Goal: Information Seeking & Learning: Understand process/instructions

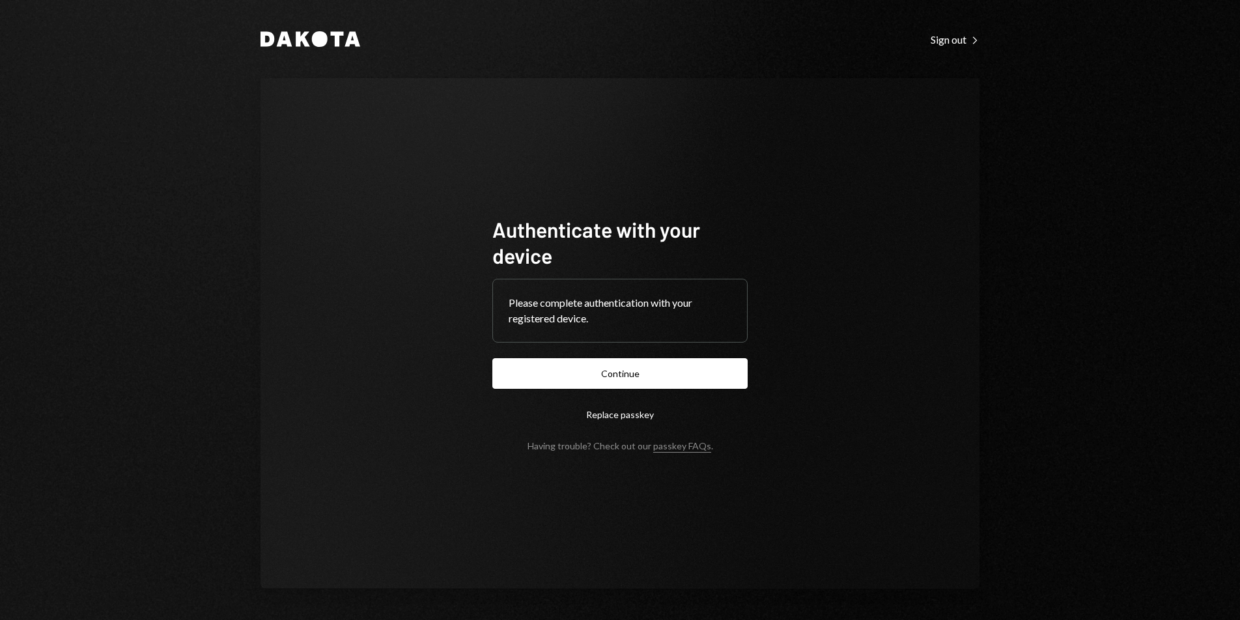
click at [630, 396] on form "Authenticate with your device Please complete authentication with your register…" at bounding box center [619, 333] width 255 height 235
click at [627, 387] on button "Continue" at bounding box center [619, 373] width 255 height 31
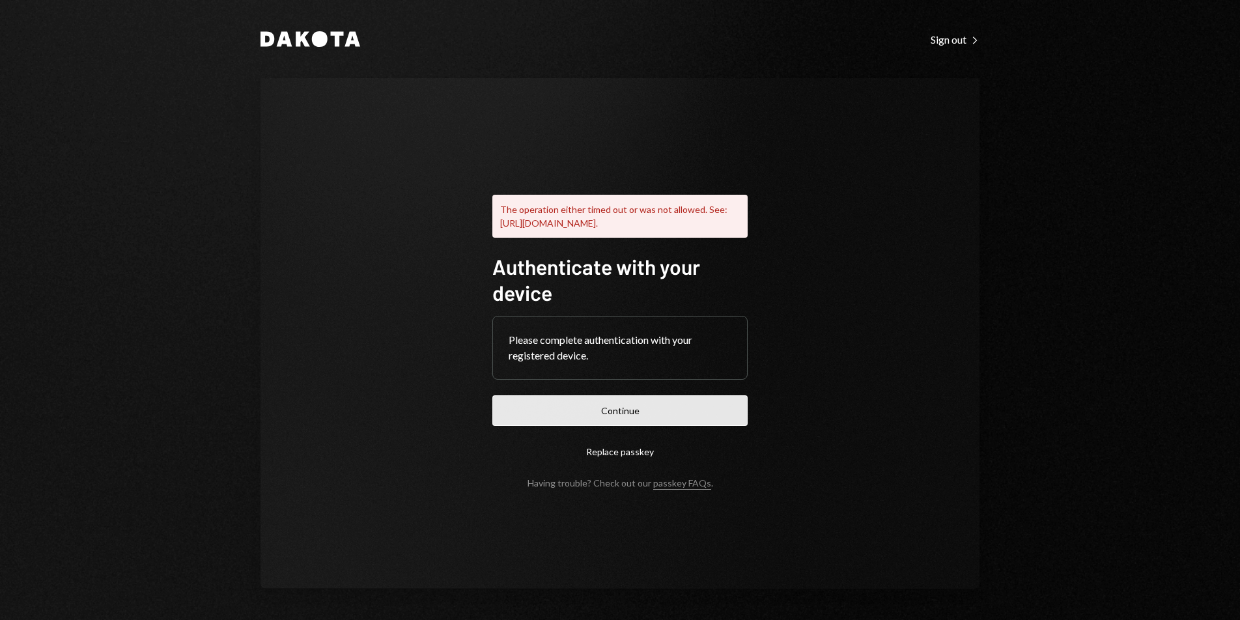
click at [628, 408] on button "Continue" at bounding box center [619, 410] width 255 height 31
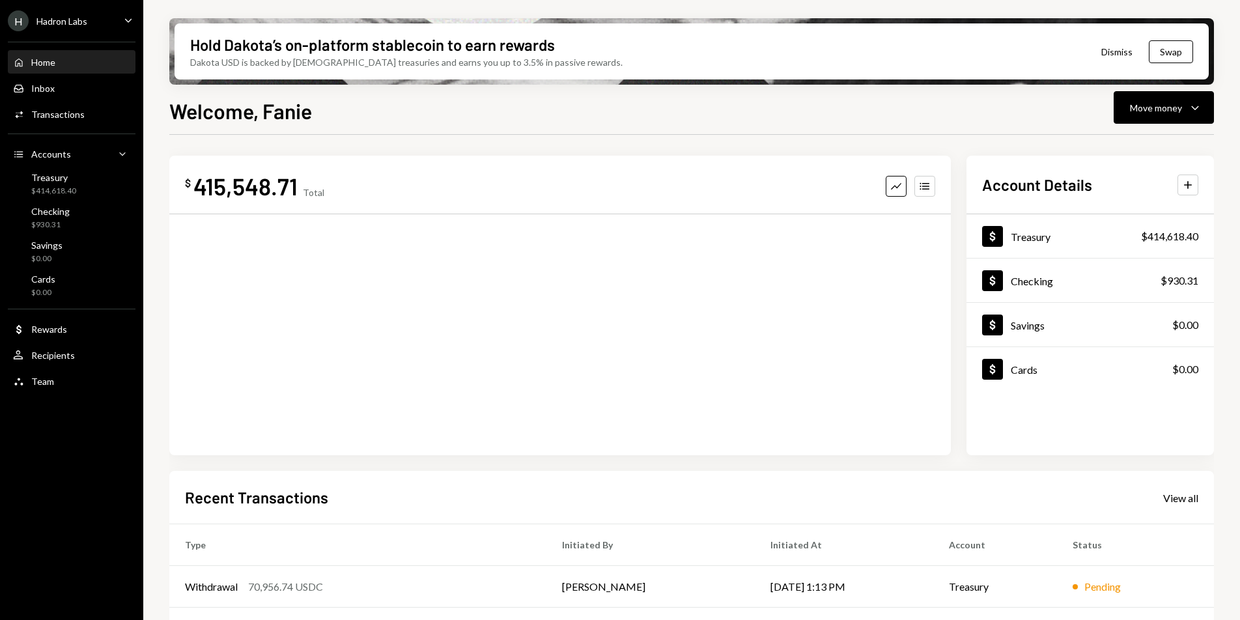
click at [57, 23] on div "Hadron Labs" at bounding box center [61, 21] width 51 height 11
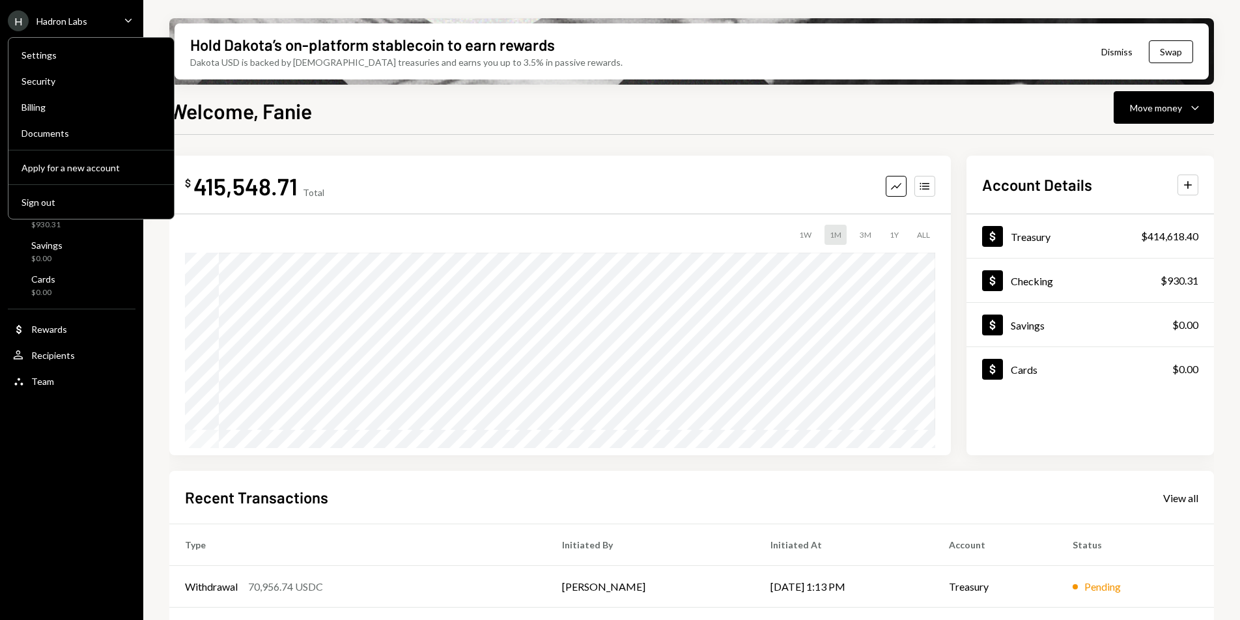
click at [187, 2] on div "Hold Dakota’s on-platform stablecoin to earn rewards Dakota USD is backed by U.…" at bounding box center [691, 310] width 1097 height 620
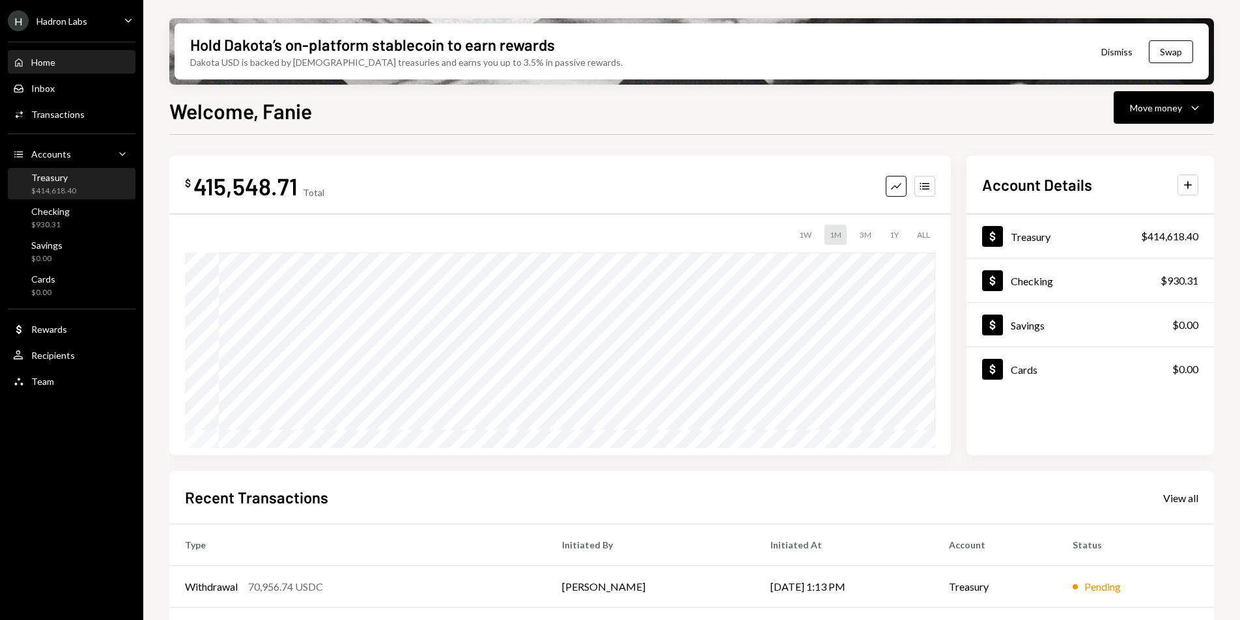
click at [74, 187] on div "$414,618.40" at bounding box center [53, 191] width 45 height 11
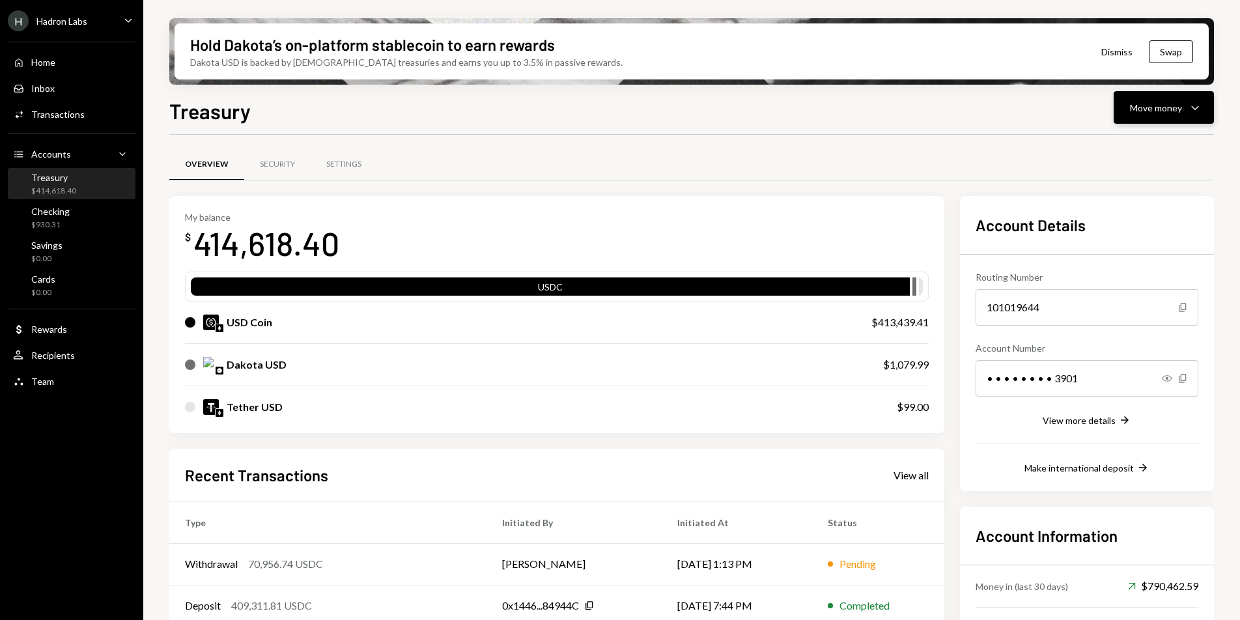
click at [1189, 115] on icon "Caret Down" at bounding box center [1195, 108] width 16 height 16
click at [1142, 203] on div "Deposit" at bounding box center [1153, 206] width 95 height 14
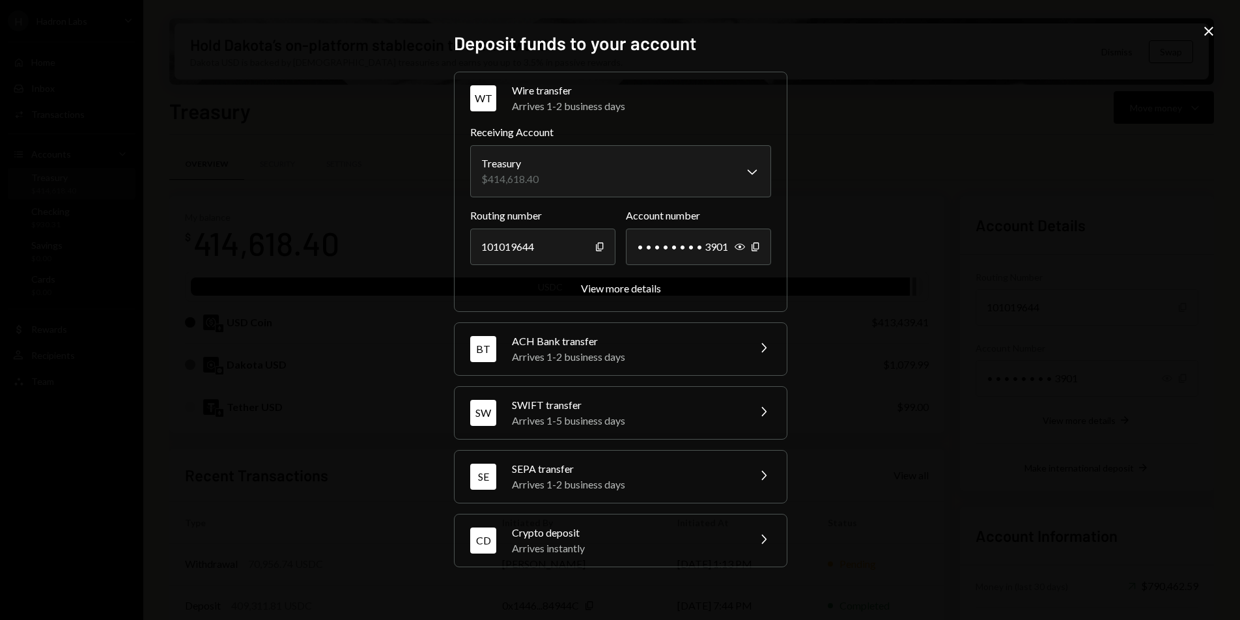
click at [608, 349] on div "Arrives 1-2 business days" at bounding box center [626, 357] width 228 height 16
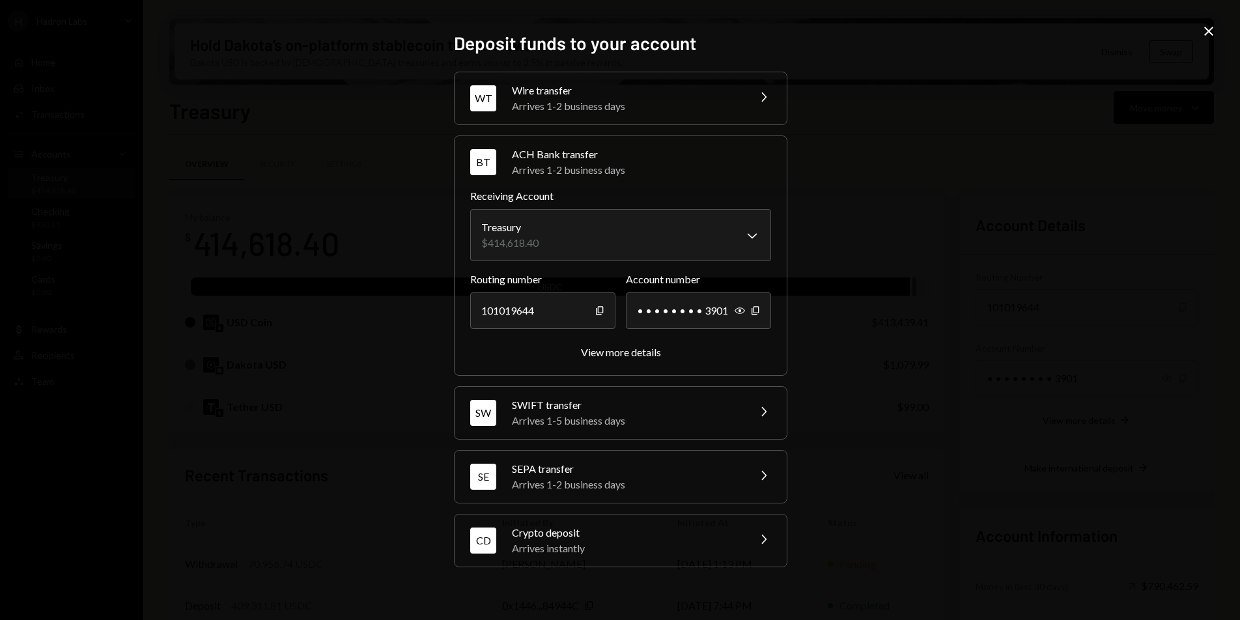
click at [1211, 29] on icon at bounding box center [1208, 31] width 9 height 9
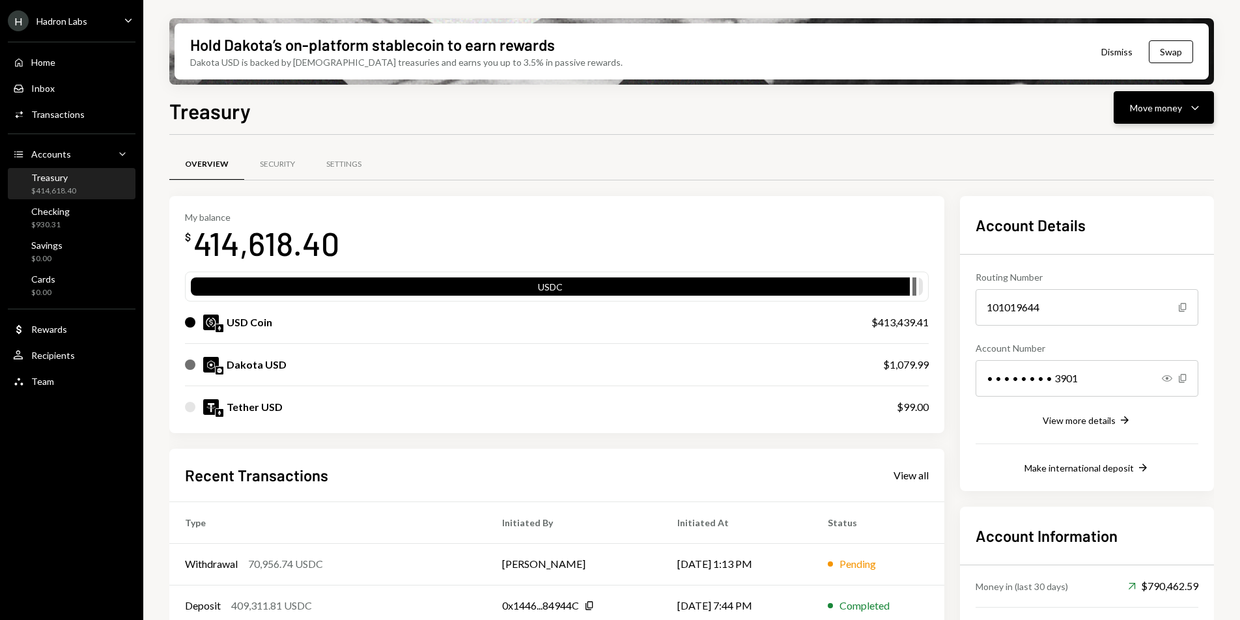
click at [1154, 106] on div "Move money" at bounding box center [1156, 108] width 52 height 14
click at [1115, 206] on div "Deposit" at bounding box center [1153, 206] width 95 height 14
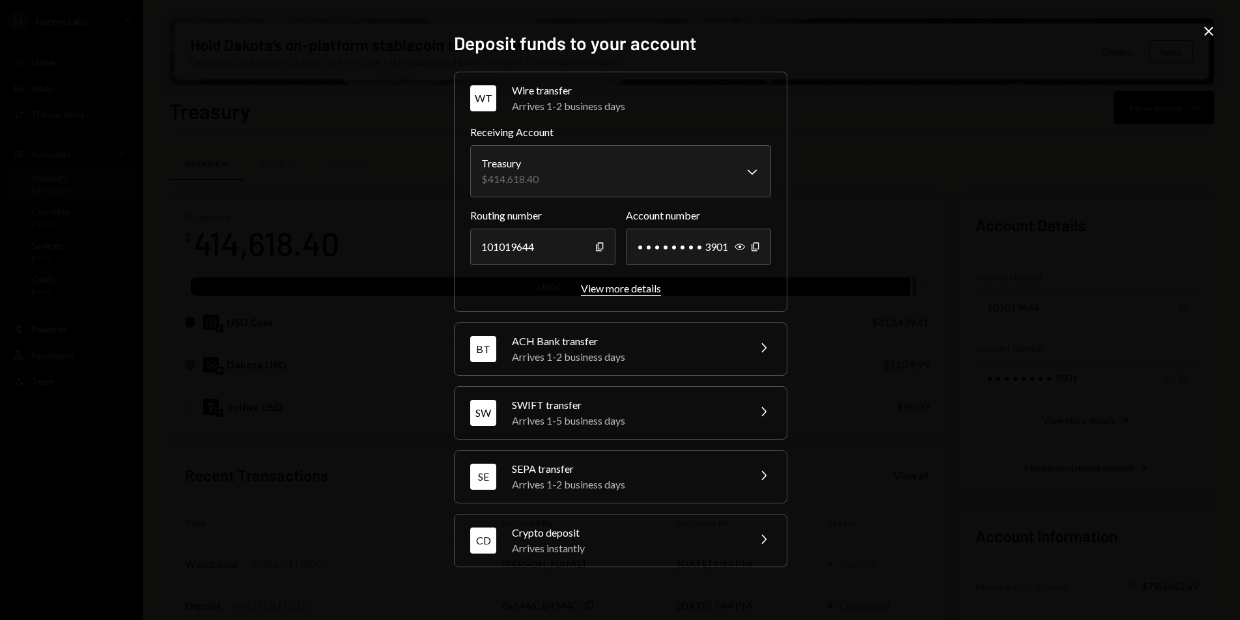
click at [623, 290] on div "View more details" at bounding box center [621, 288] width 80 height 12
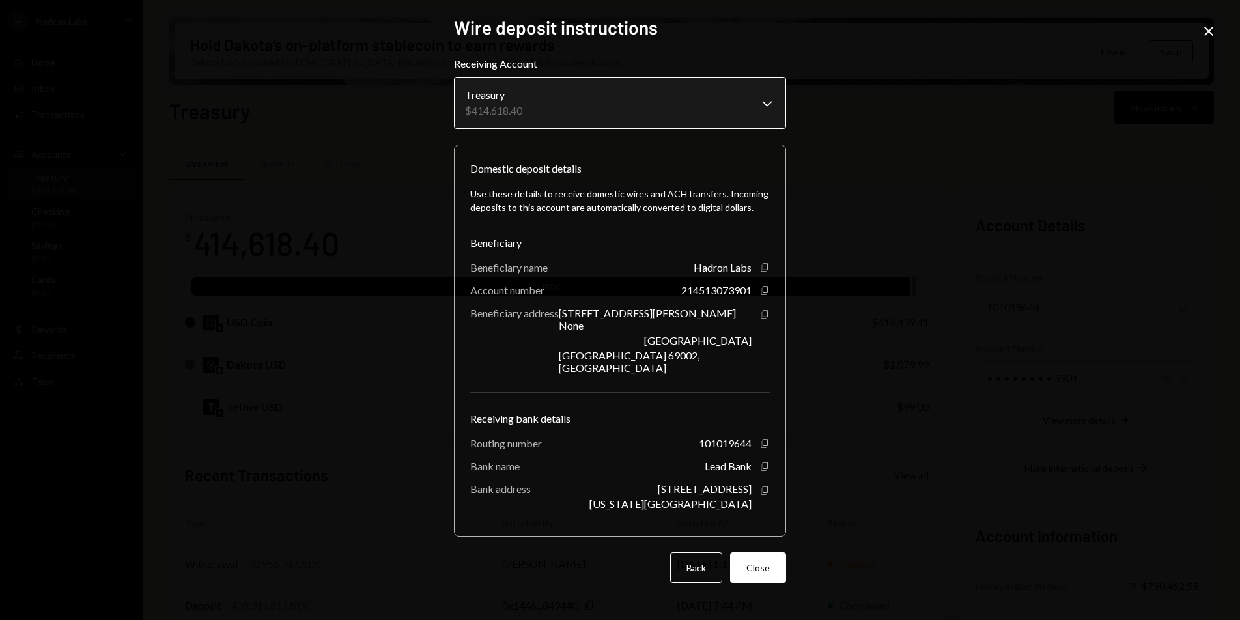
click at [768, 121] on body "H Hadron Labs Caret Down Home Home Inbox Inbox Activities Transactions Accounts…" at bounding box center [620, 310] width 1240 height 620
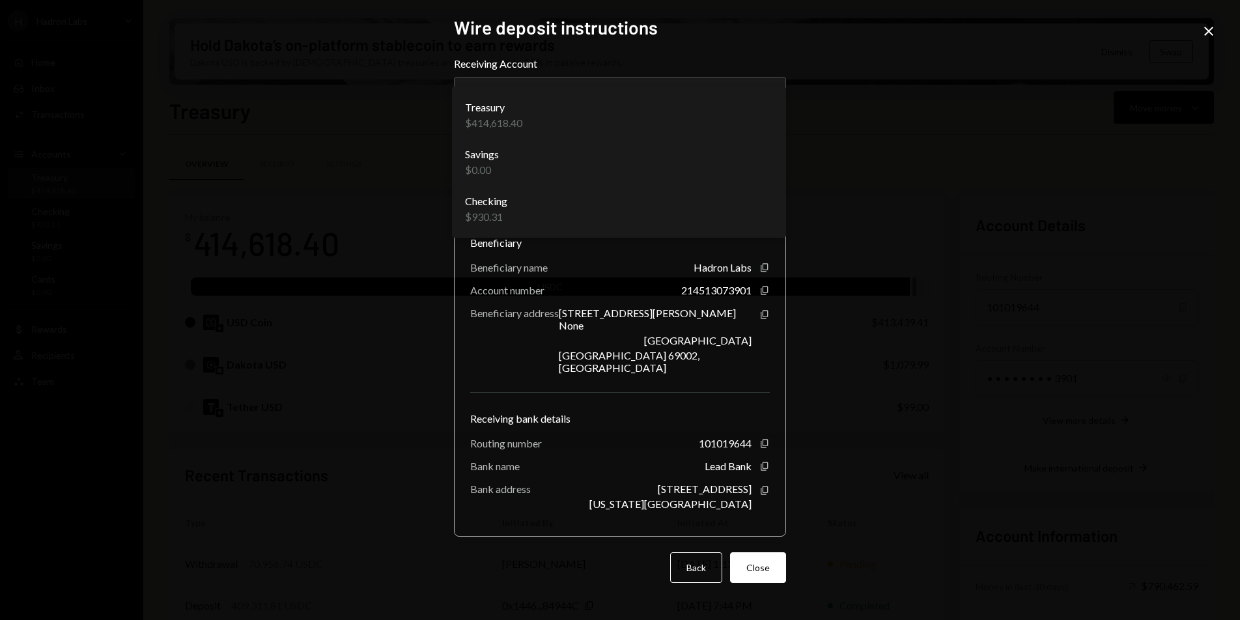
click at [816, 134] on div "**********" at bounding box center [620, 310] width 1240 height 620
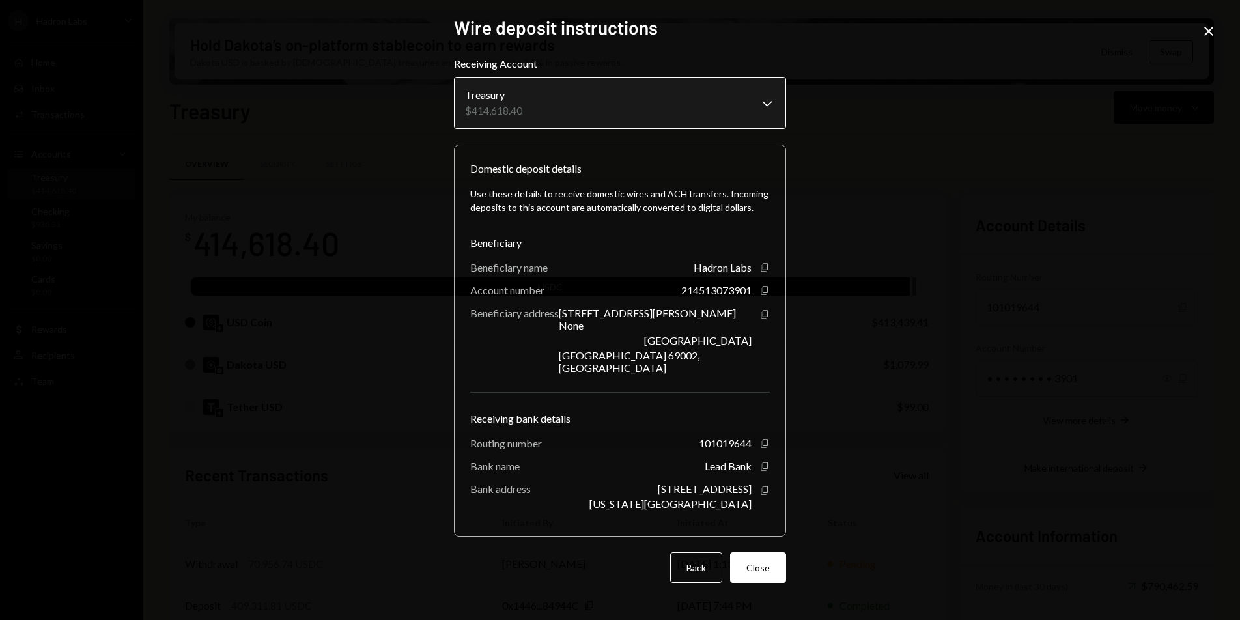
click at [580, 125] on body "H Hadron Labs Caret Down Home Home Inbox Inbox Activities Transactions Accounts…" at bounding box center [620, 310] width 1240 height 620
click at [787, 123] on div "**********" at bounding box center [619, 310] width 363 height 619
click at [882, 120] on div "**********" at bounding box center [620, 310] width 1240 height 620
click at [707, 552] on button "Back" at bounding box center [696, 567] width 52 height 31
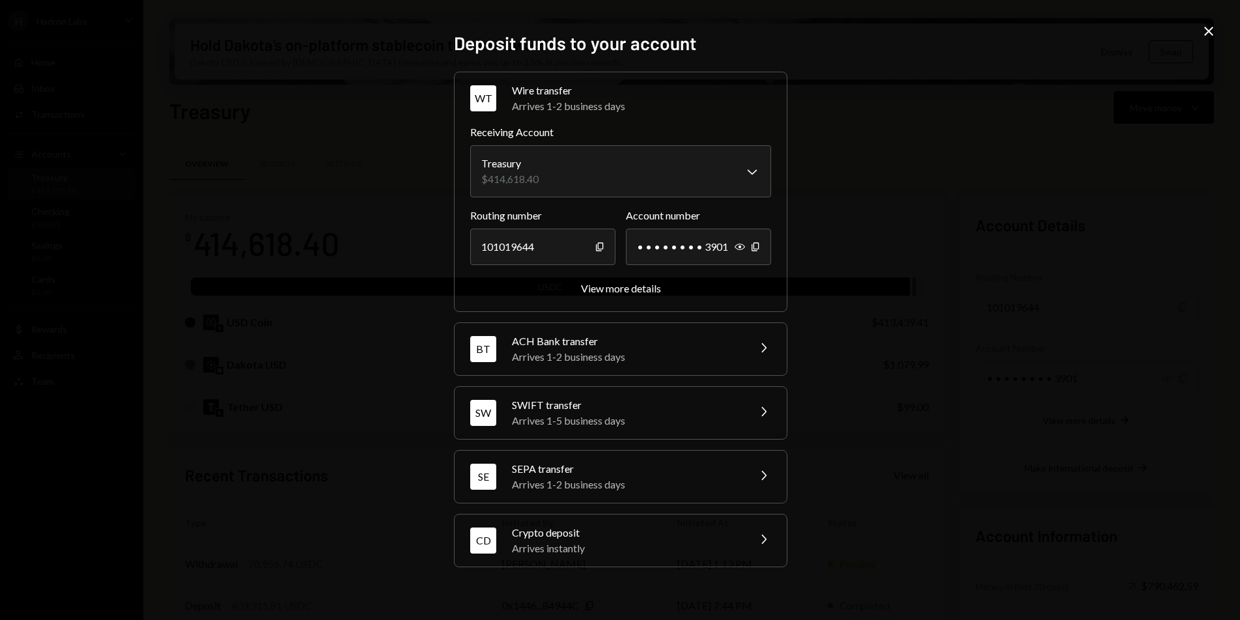
click at [649, 346] on div "ACH Bank transfer" at bounding box center [626, 341] width 228 height 16
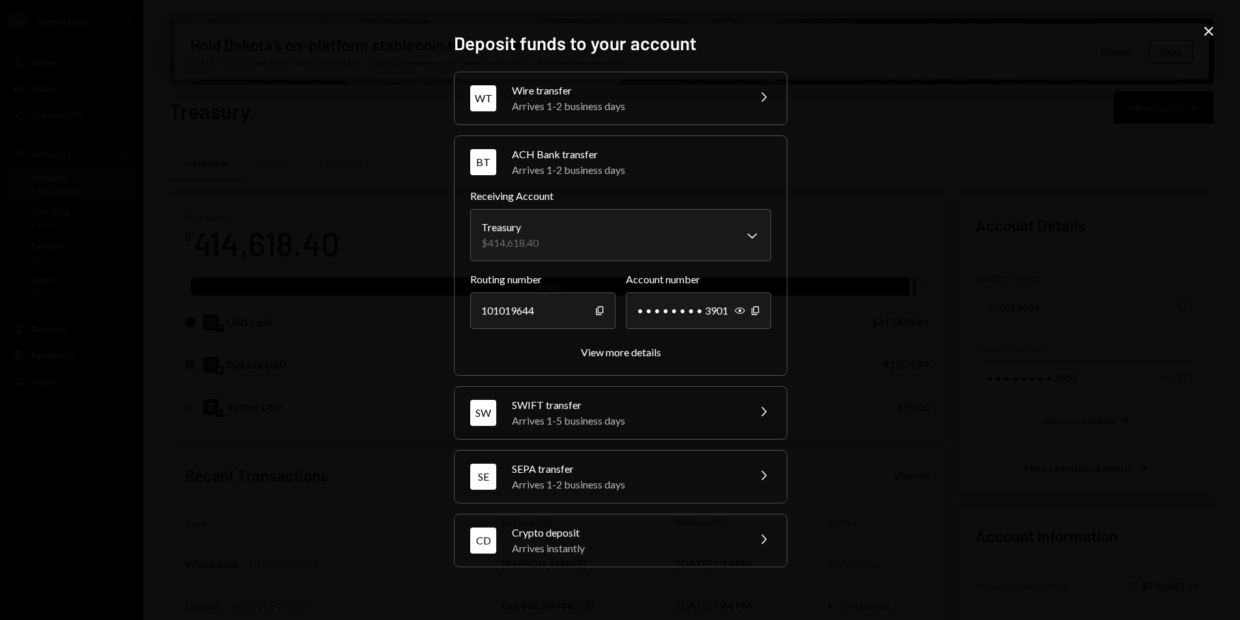
click at [640, 362] on div "**********" at bounding box center [620, 255] width 333 height 240
click at [634, 358] on button "View more details" at bounding box center [621, 353] width 80 height 14
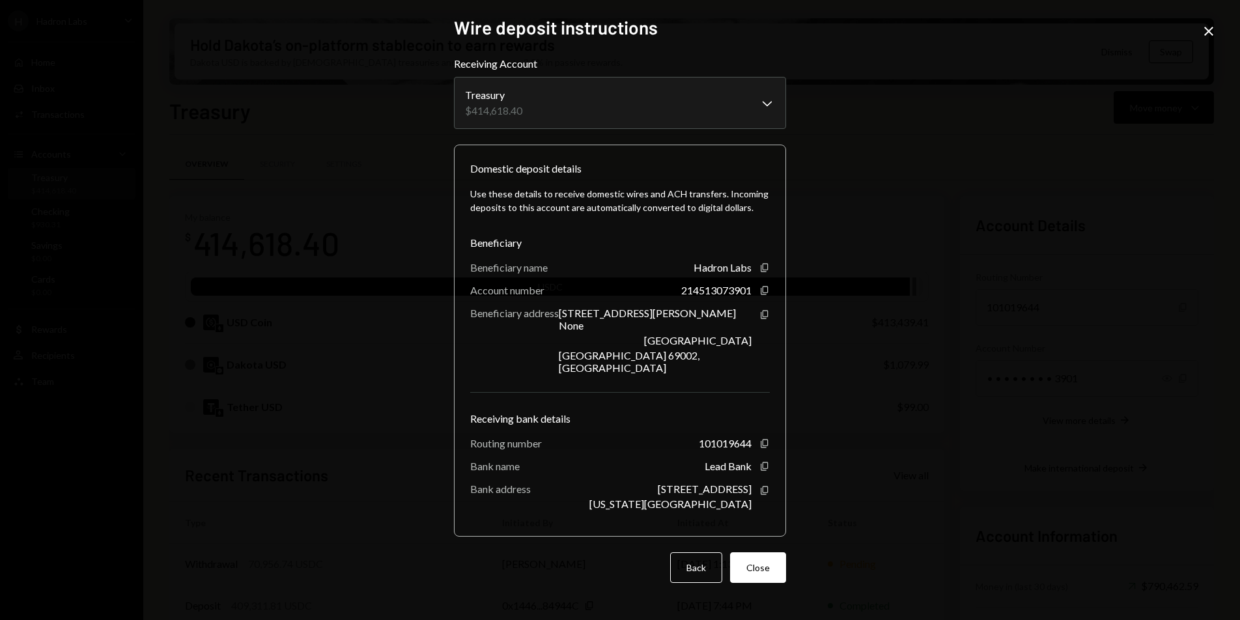
click at [1212, 31] on icon "Close" at bounding box center [1209, 31] width 16 height 16
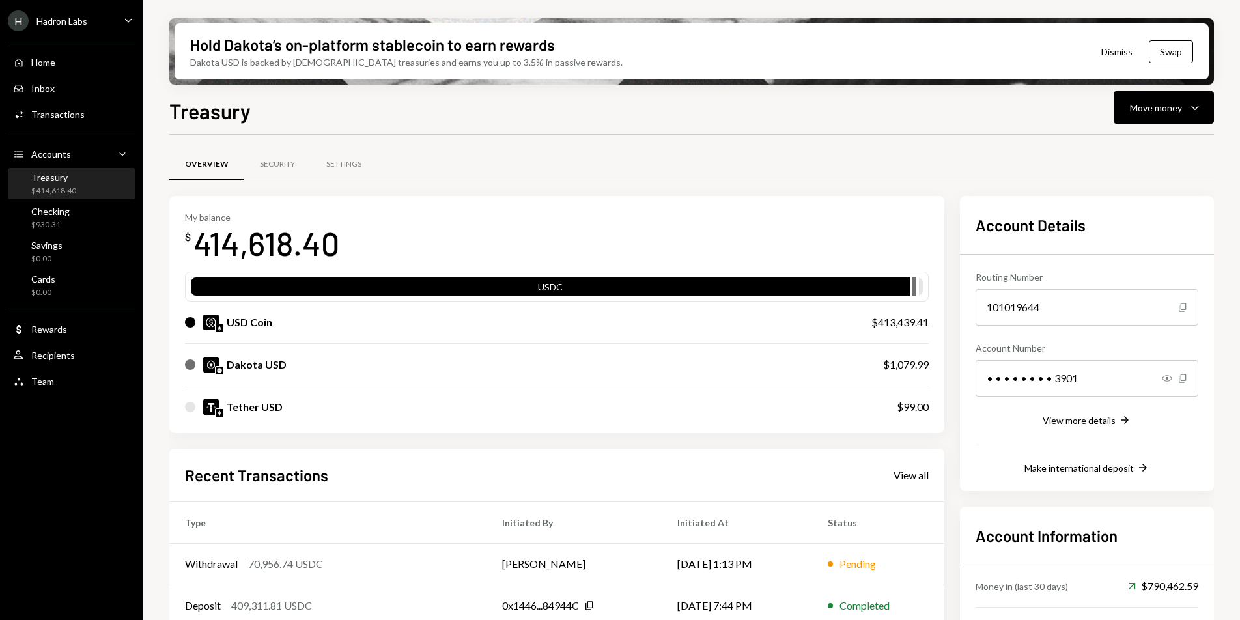
click at [565, 169] on div "Overview Security Settings" at bounding box center [691, 164] width 1045 height 33
